Goal: Information Seeking & Learning: Learn about a topic

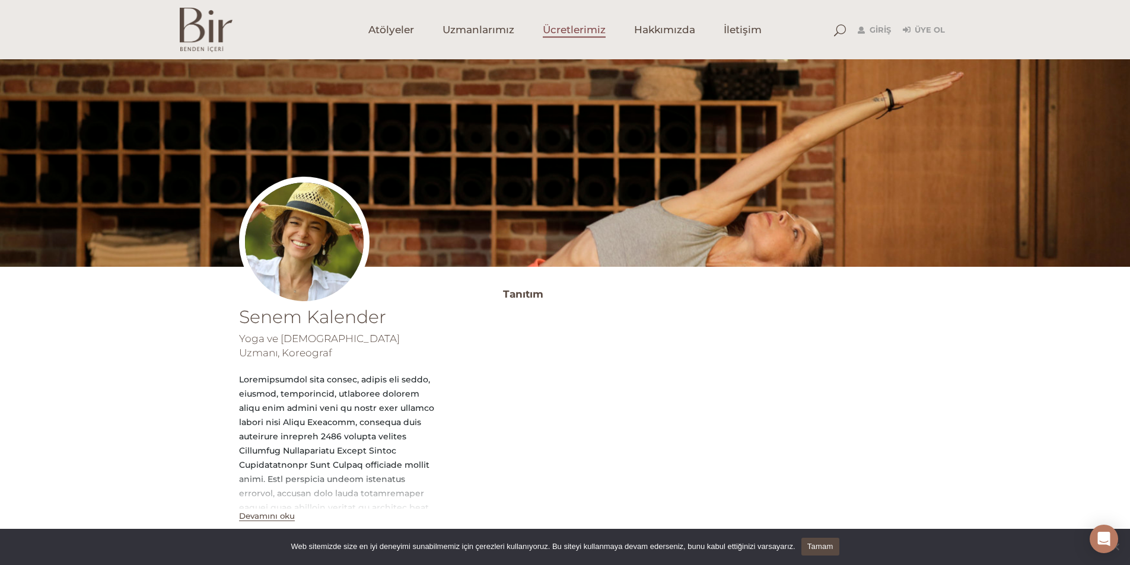
click at [573, 35] on span "Ücretlerimiz" at bounding box center [574, 30] width 63 height 14
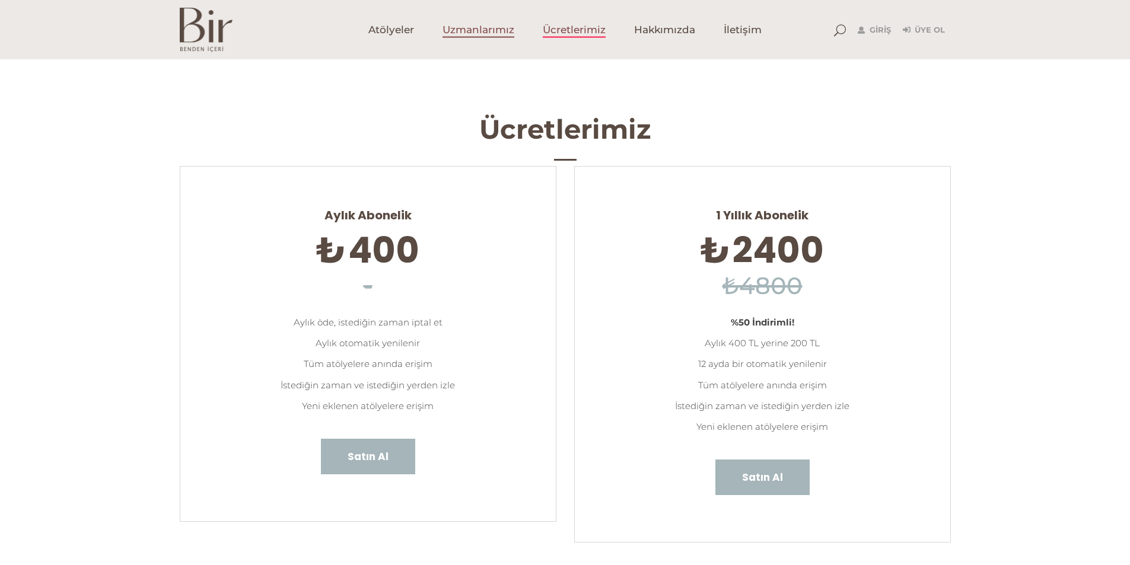
click at [488, 31] on span "Uzmanlarımız" at bounding box center [479, 30] width 72 height 14
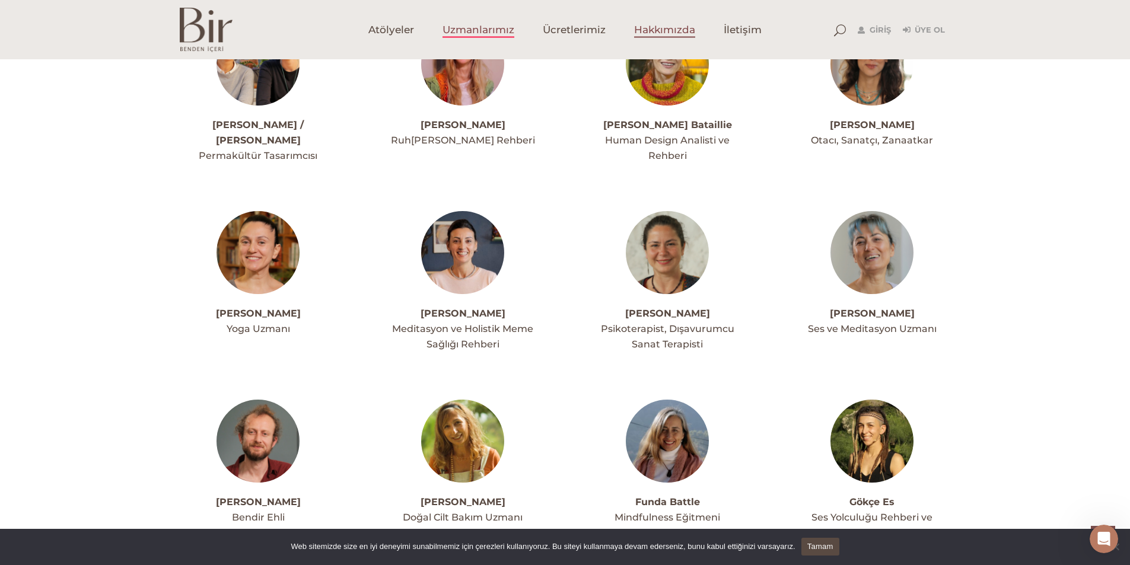
scroll to position [1474, 0]
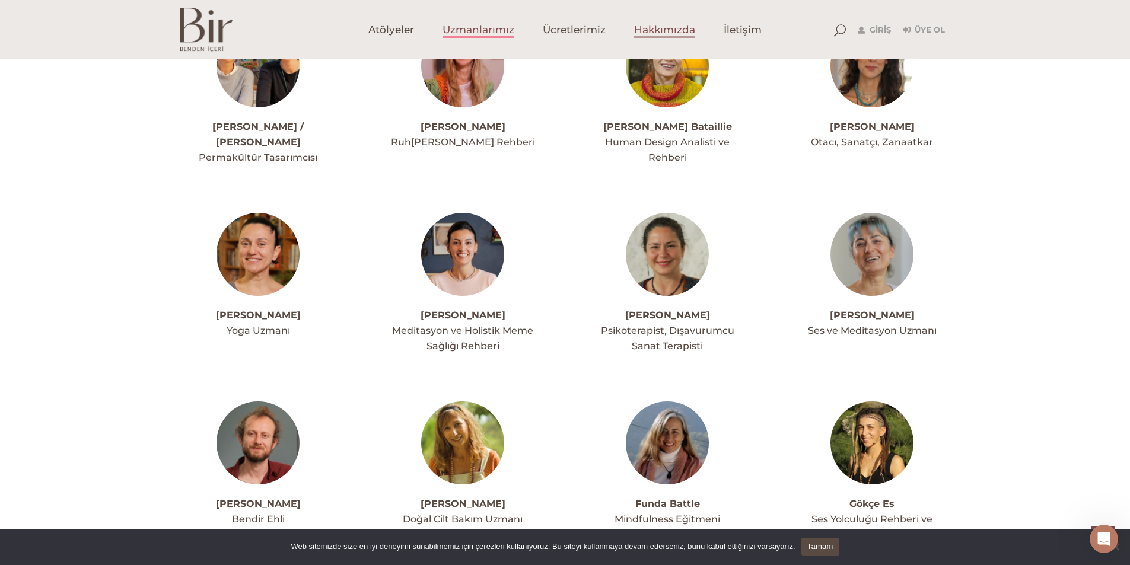
click at [689, 26] on span "Hakkımızda" at bounding box center [664, 30] width 61 height 14
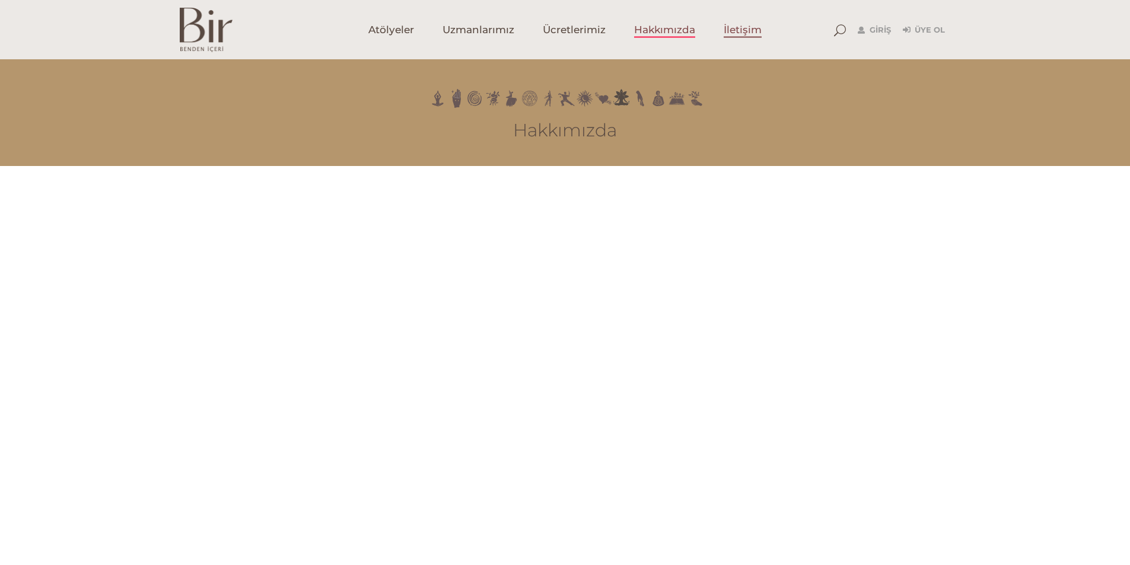
click at [742, 18] on link "İletişim" at bounding box center [742, 29] width 66 height 59
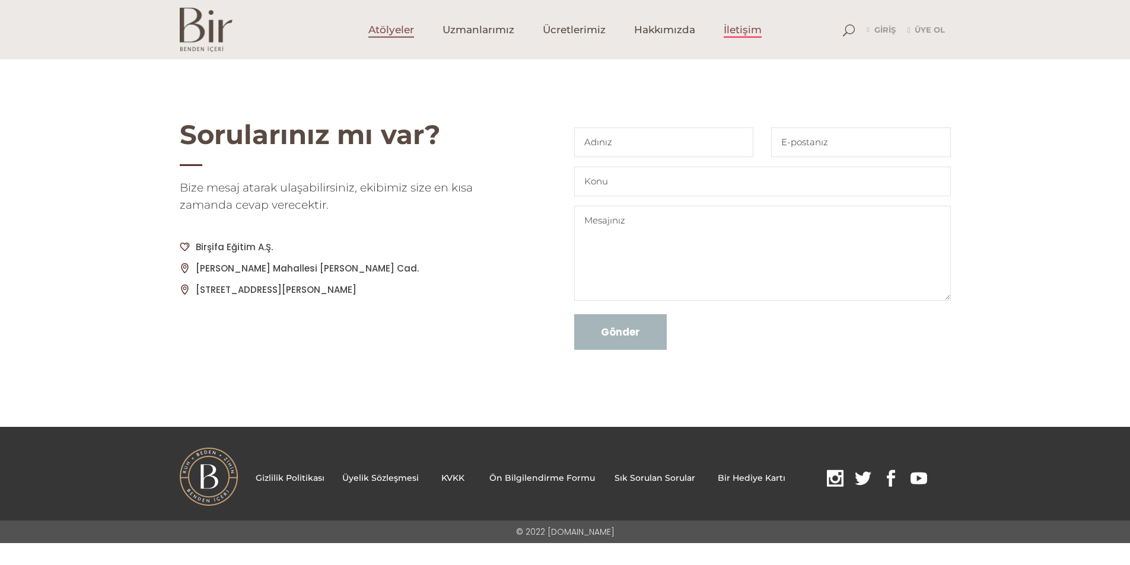
click at [376, 24] on span "Atölyeler" at bounding box center [391, 30] width 46 height 14
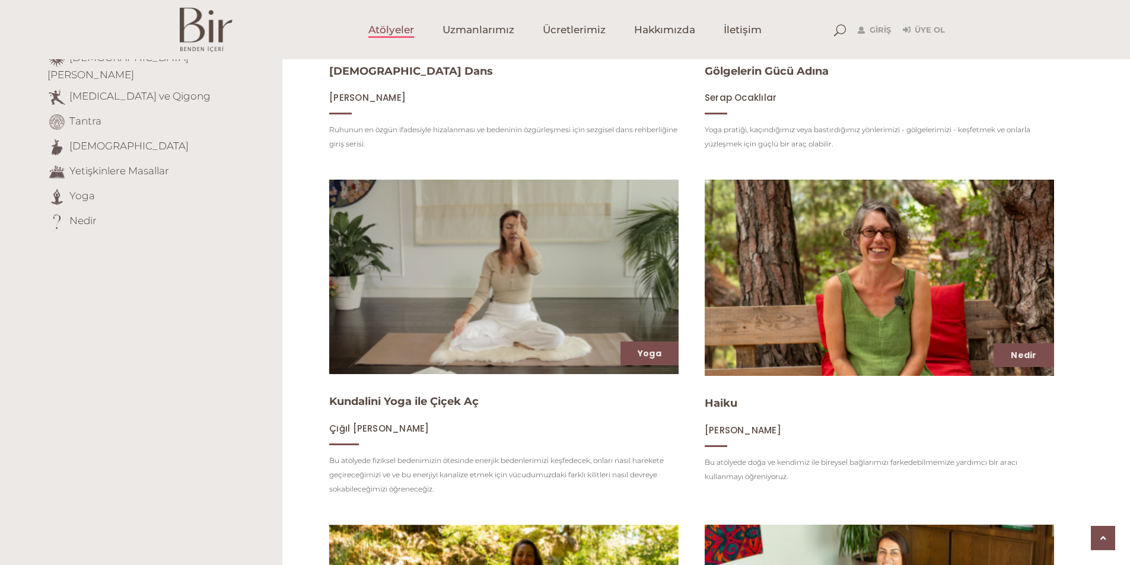
scroll to position [415, 0]
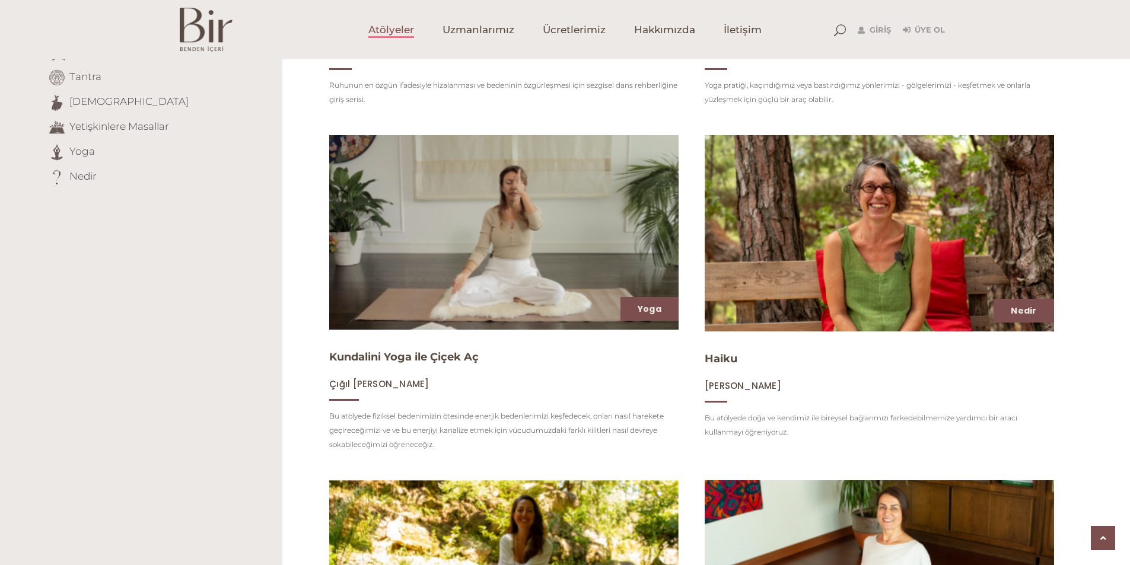
click at [461, 299] on img at bounding box center [503, 232] width 359 height 201
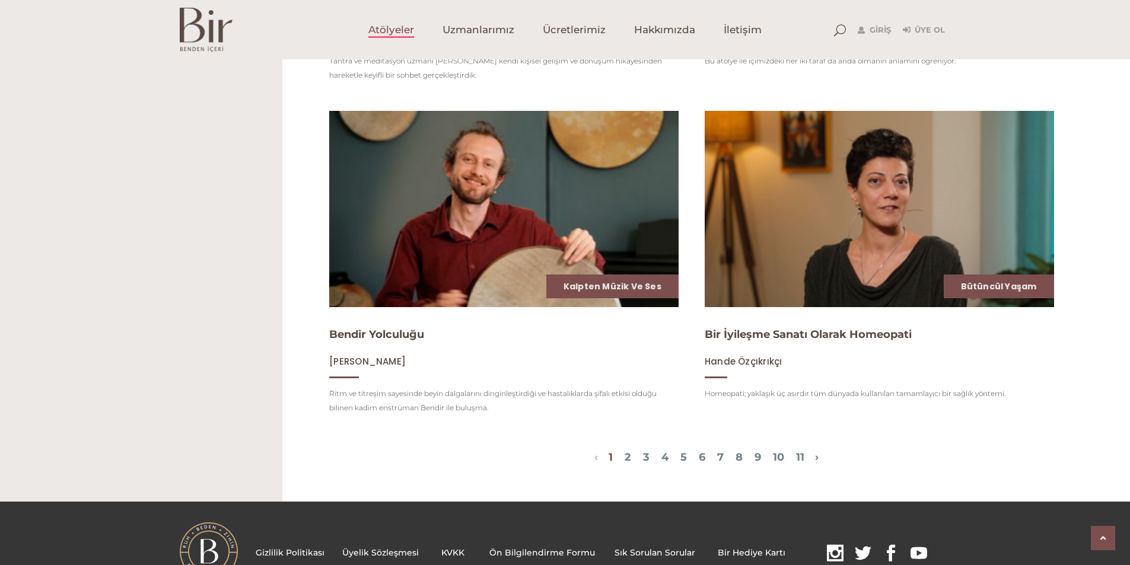
scroll to position [1483, 0]
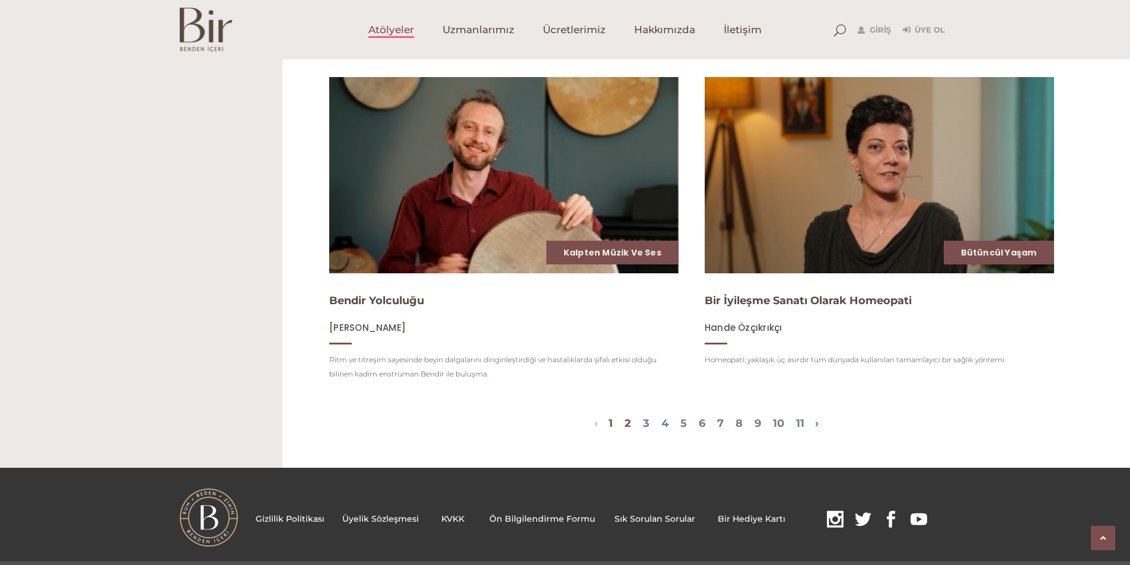
click at [625, 430] on link "2" at bounding box center [628, 423] width 7 height 13
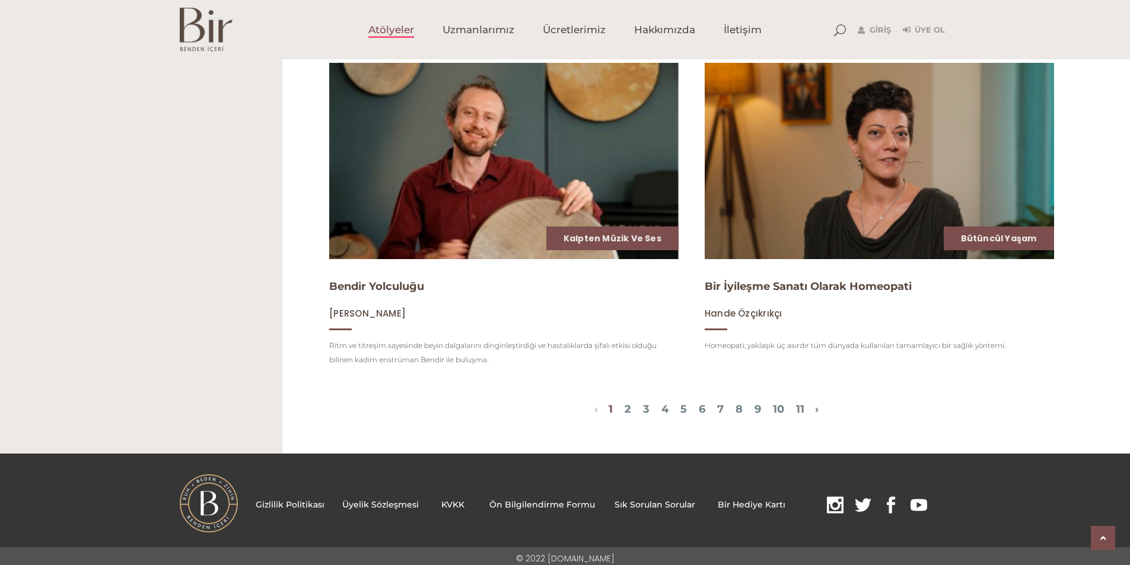
scroll to position [1510, 0]
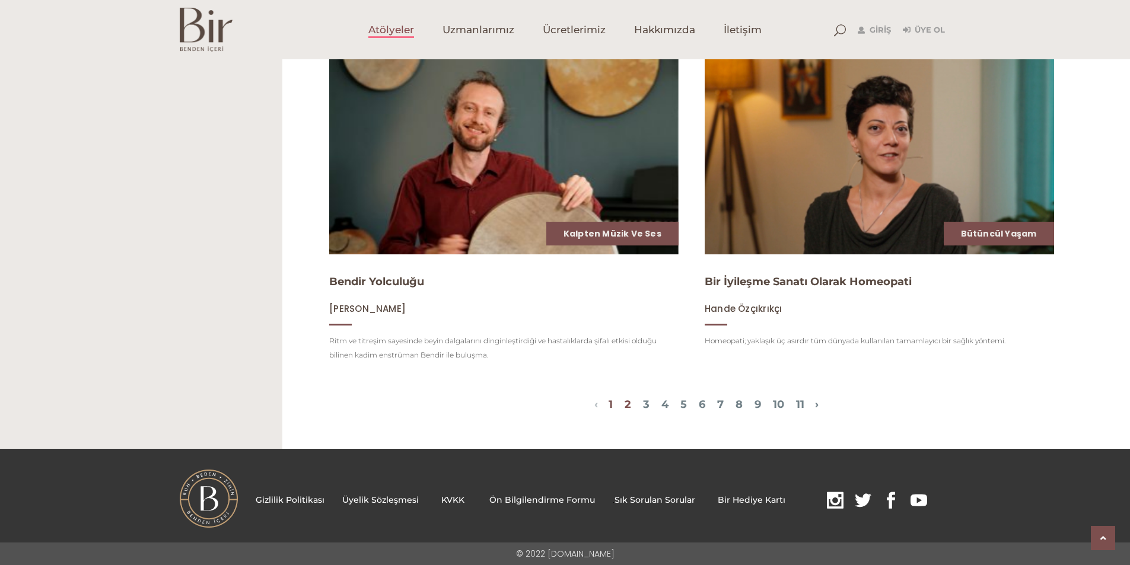
click at [625, 404] on link "2" at bounding box center [628, 404] width 7 height 13
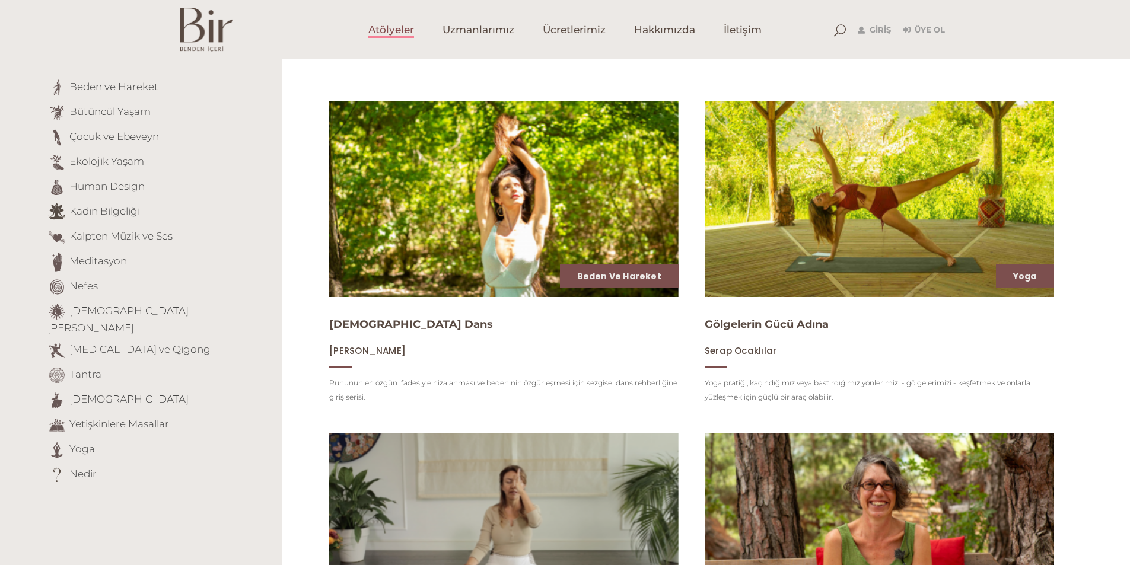
scroll to position [119, 0]
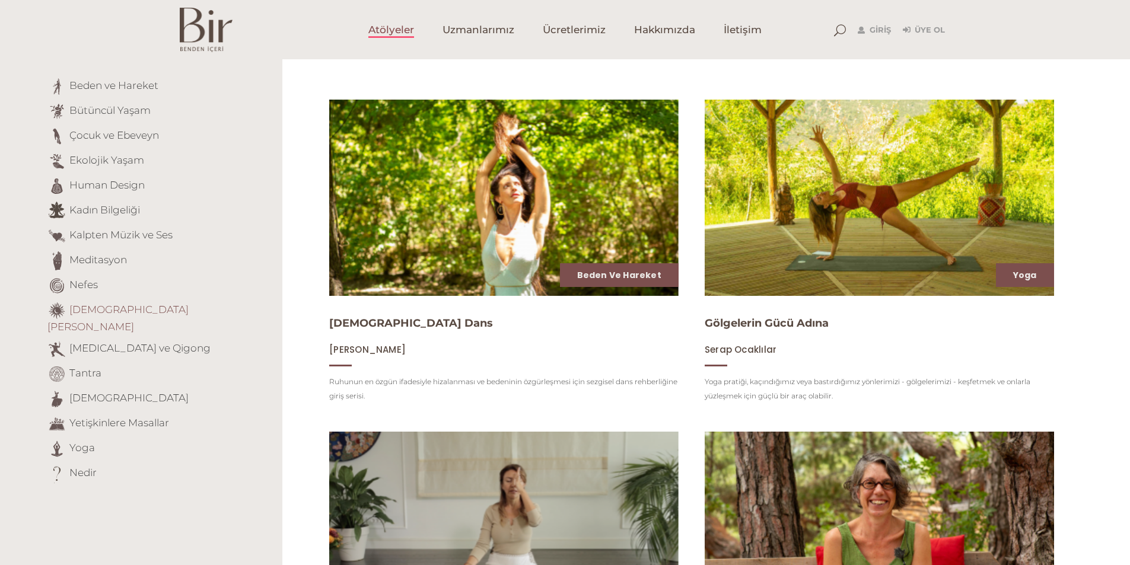
click at [133, 309] on link "[DEMOGRAPHIC_DATA][PERSON_NAME]" at bounding box center [117, 318] width 141 height 29
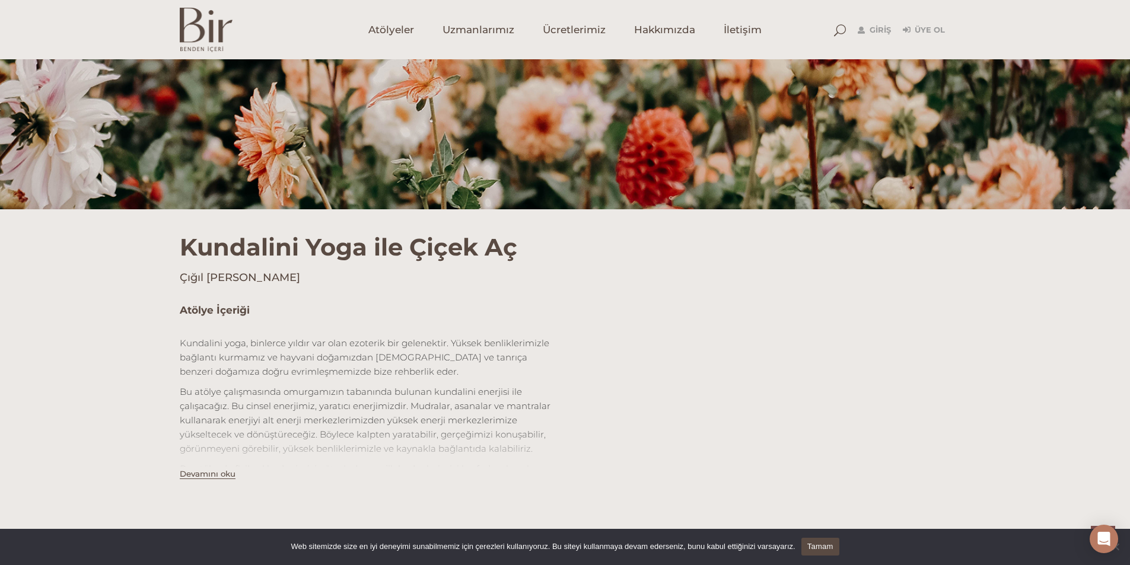
scroll to position [104, 0]
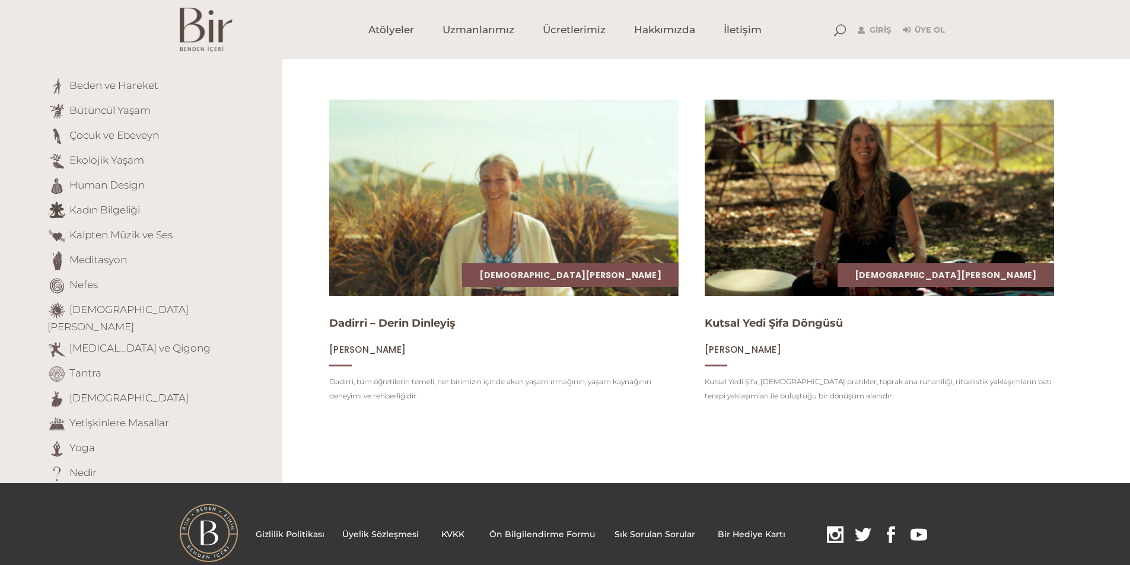
scroll to position [139, 0]
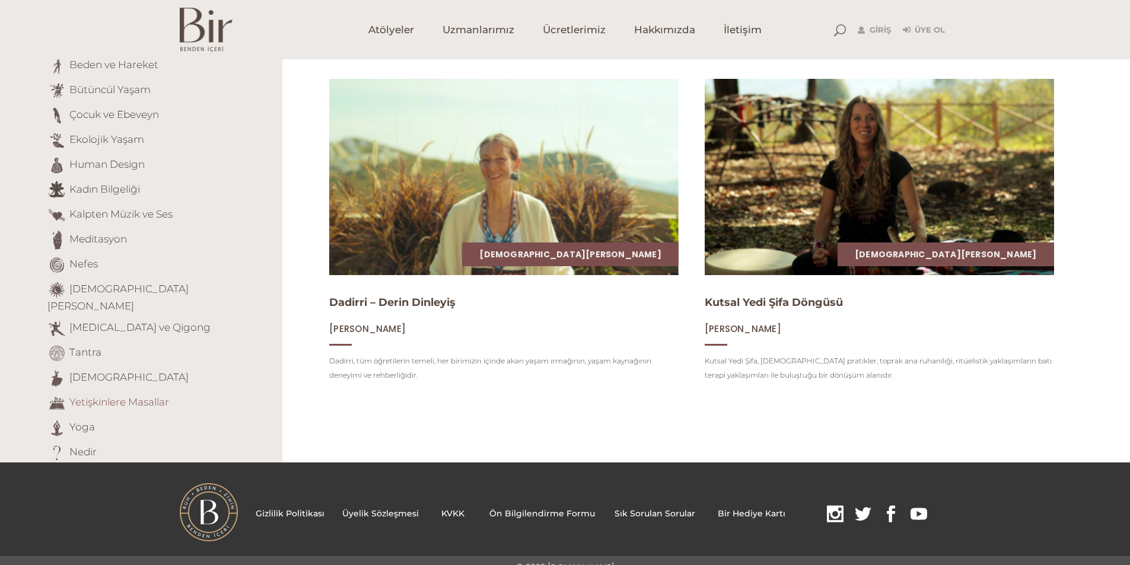
click at [100, 396] on link "Yetişkinlere Masallar" at bounding box center [119, 402] width 100 height 12
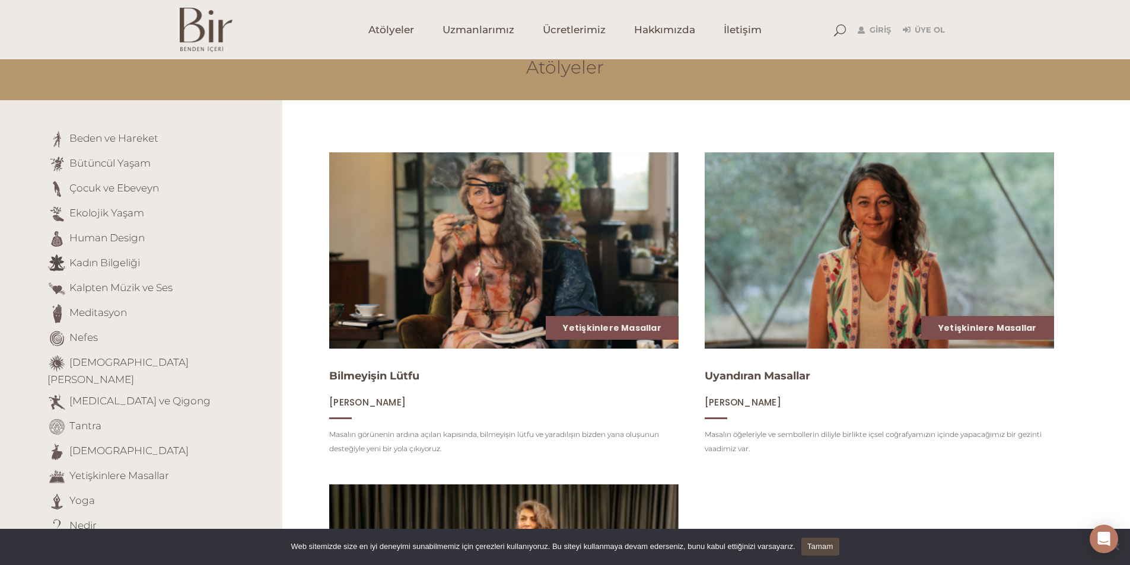
scroll to position [297, 0]
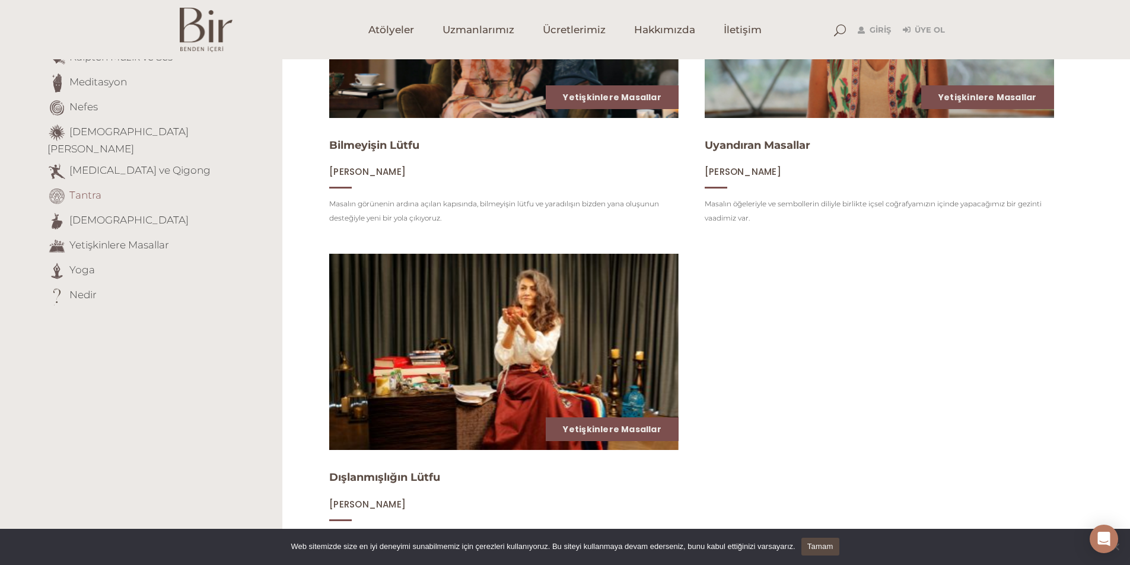
click at [81, 189] on link "Tantra" at bounding box center [85, 195] width 32 height 12
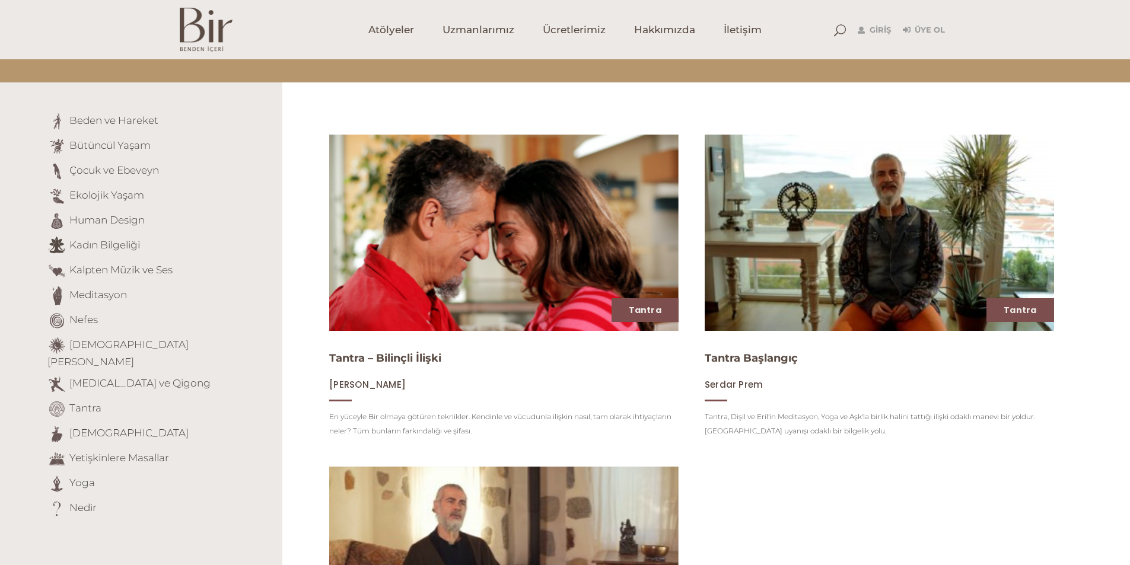
scroll to position [59, 0]
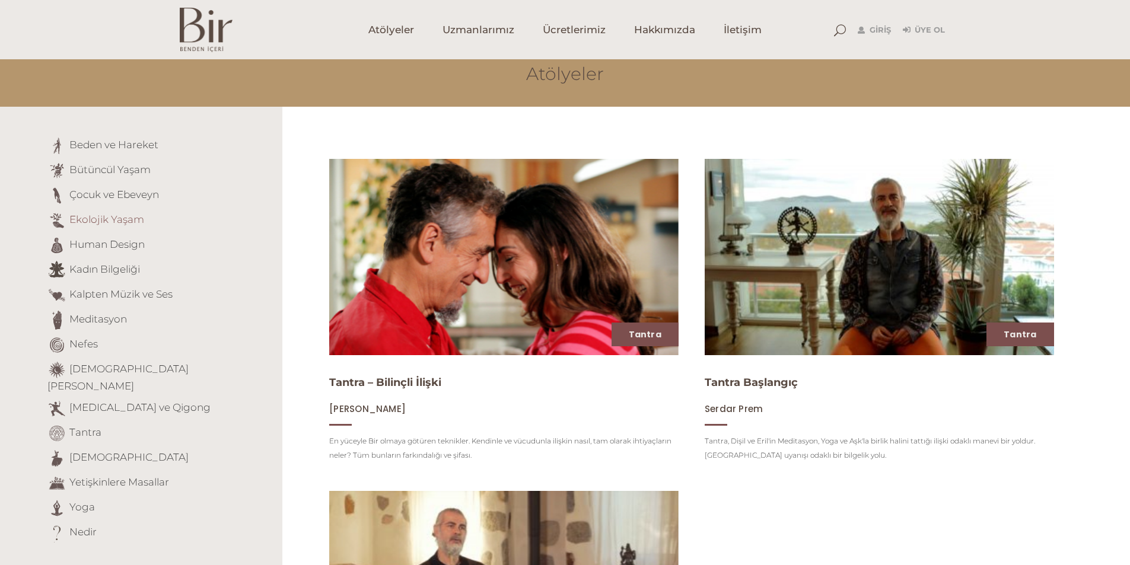
click at [123, 220] on link "Ekolojik Yaşam" at bounding box center [106, 220] width 75 height 12
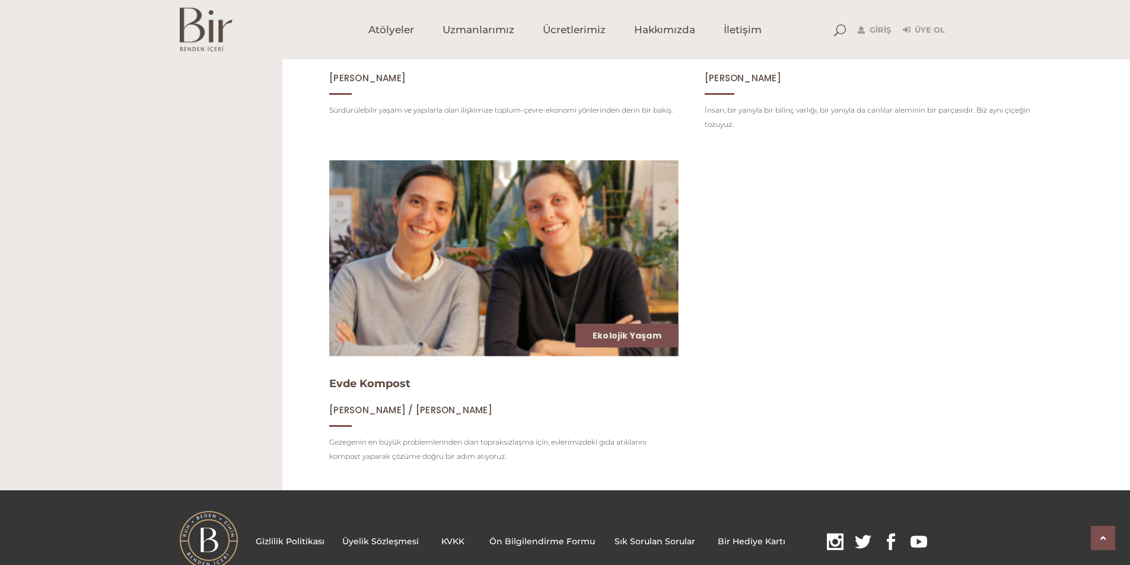
scroll to position [1068, 0]
